Goal: Information Seeking & Learning: Learn about a topic

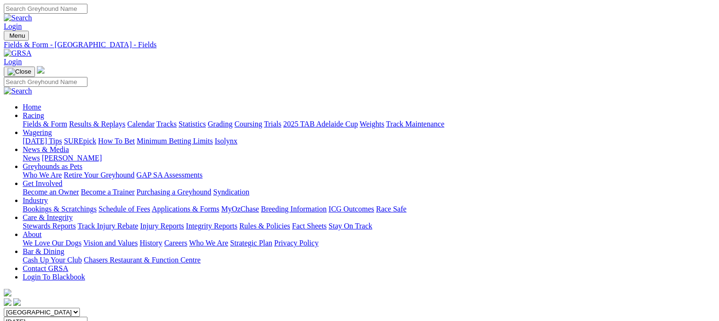
scroll to position [1450, 0]
click at [233, 120] on link "Grading" at bounding box center [220, 124] width 25 height 8
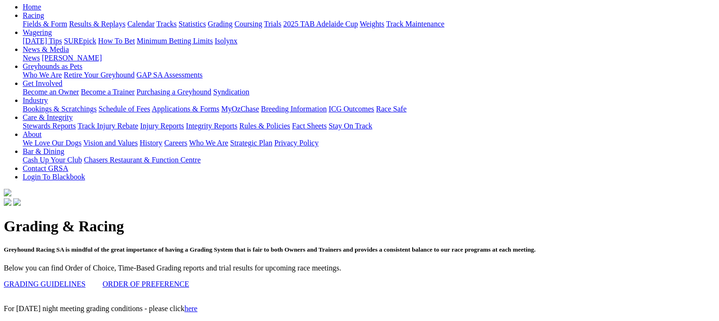
scroll to position [92, 0]
